Goal: Learn about a topic

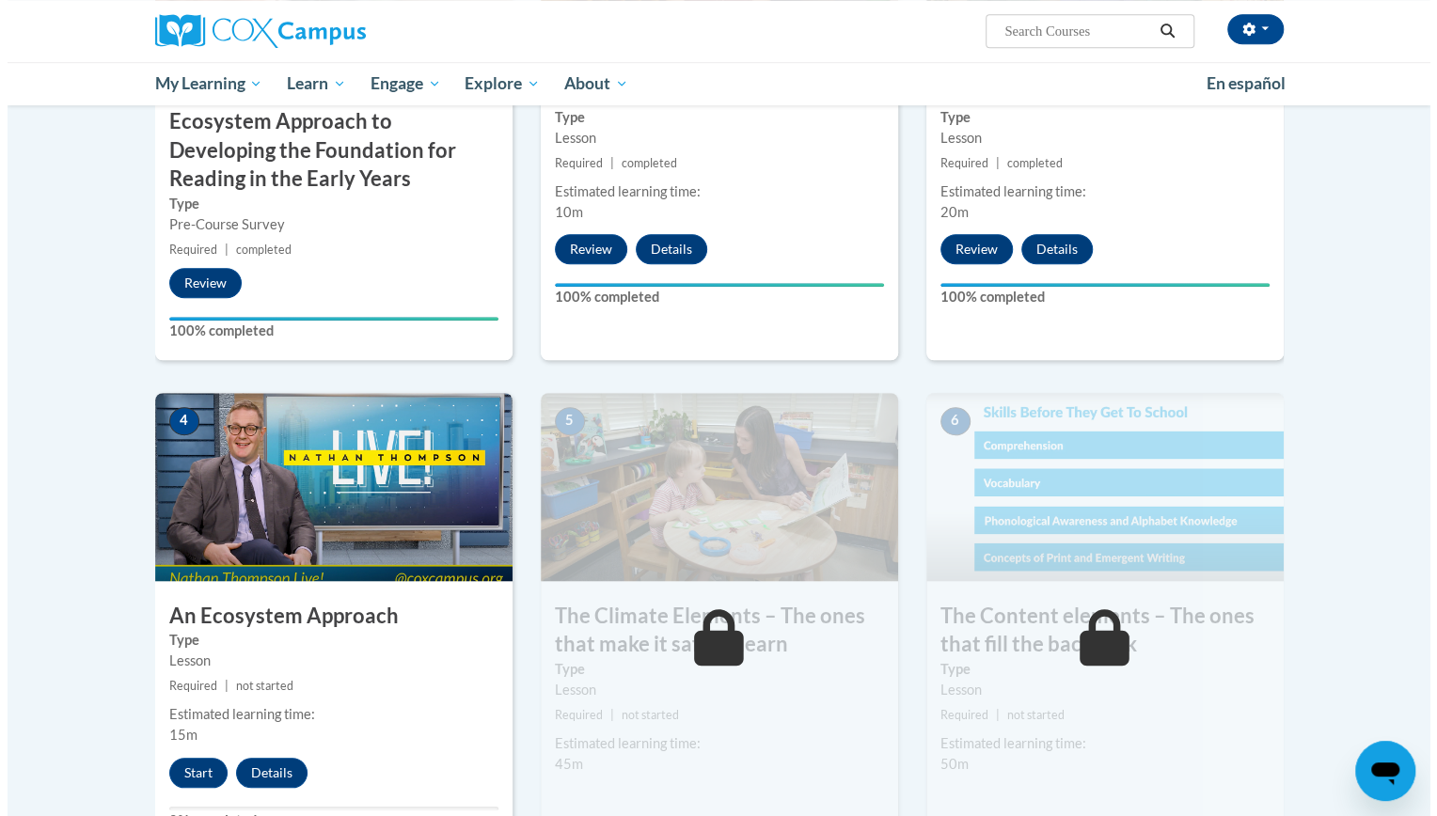
scroll to position [679, 0]
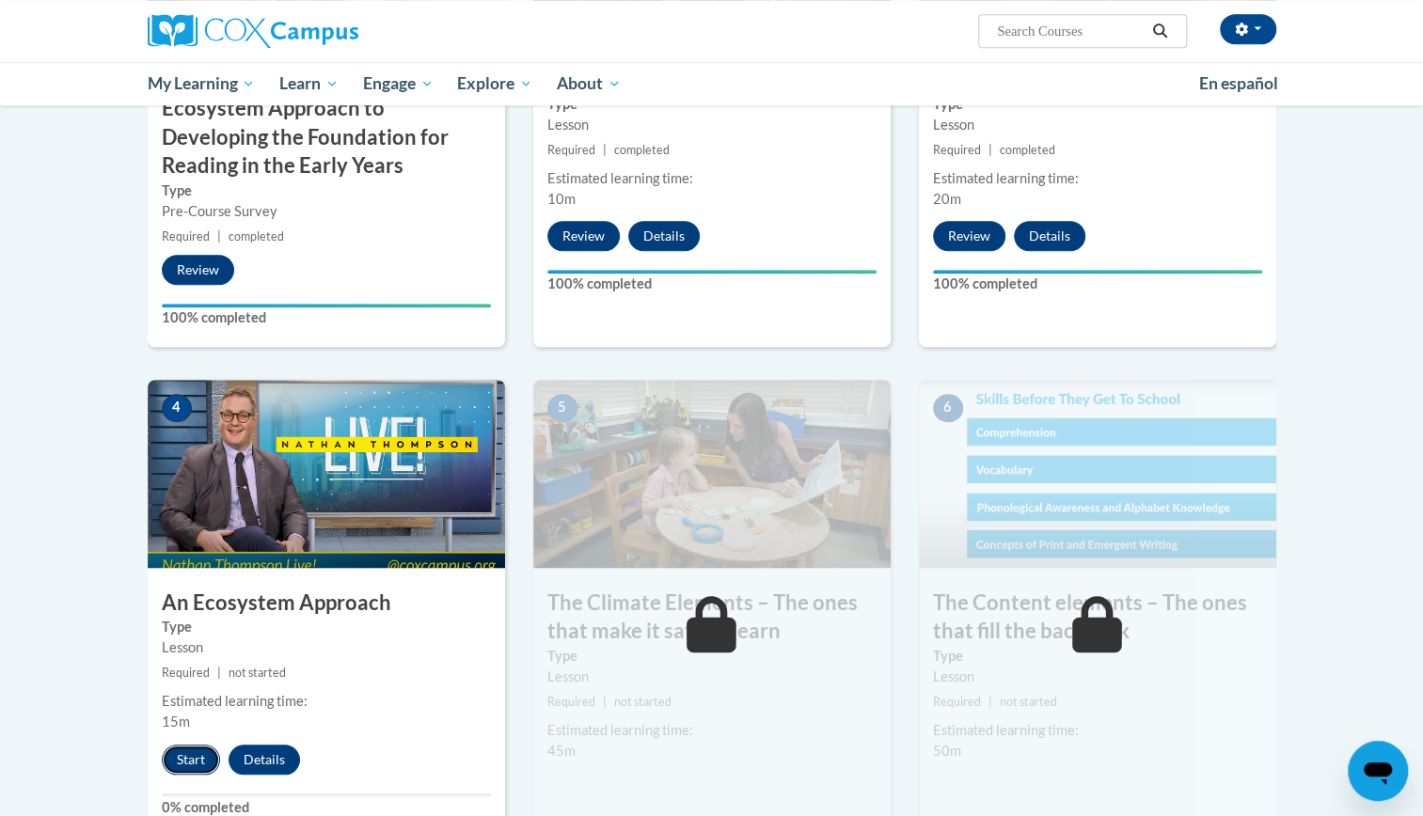
click at [192, 762] on button "Start" at bounding box center [191, 760] width 58 height 30
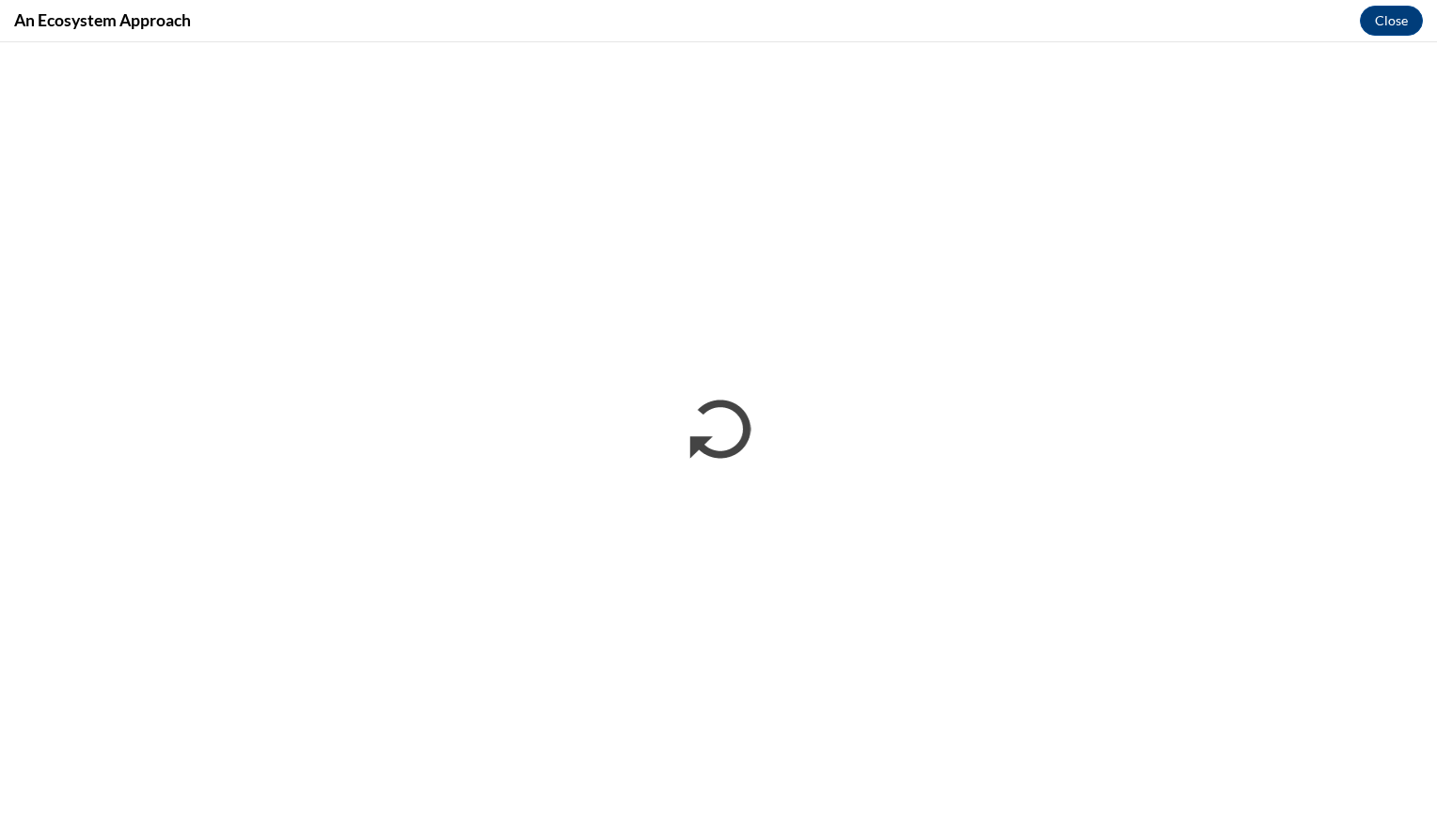
scroll to position [0, 0]
